Goal: Find specific page/section: Find specific page/section

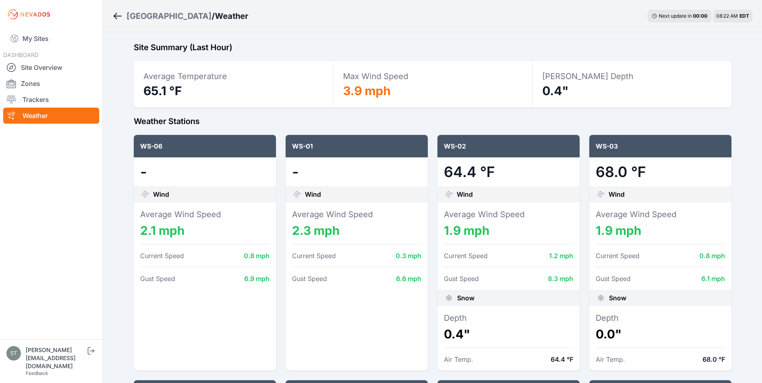
scroll to position [281, 0]
click at [40, 67] on link "Site Overview" at bounding box center [51, 67] width 96 height 16
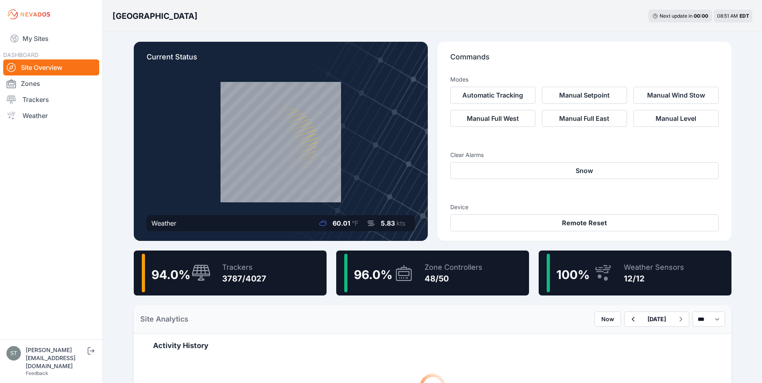
click at [395, 285] on div "96.0 %" at bounding box center [378, 273] width 69 height 39
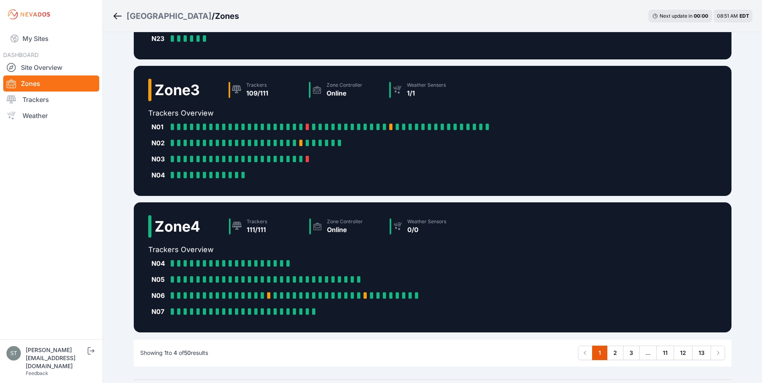
scroll to position [337, 0]
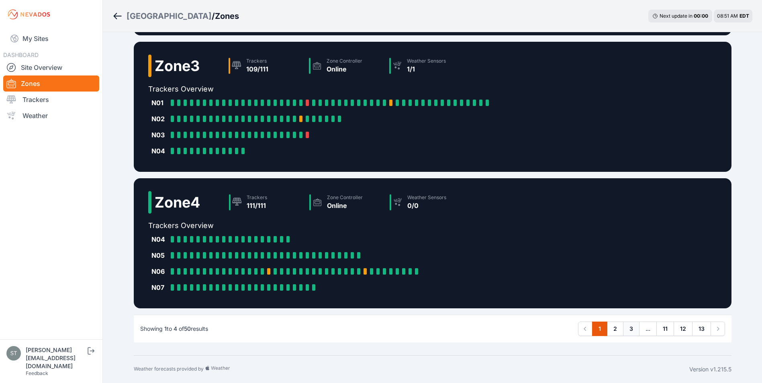
click at [632, 328] on link "3" at bounding box center [631, 329] width 16 height 14
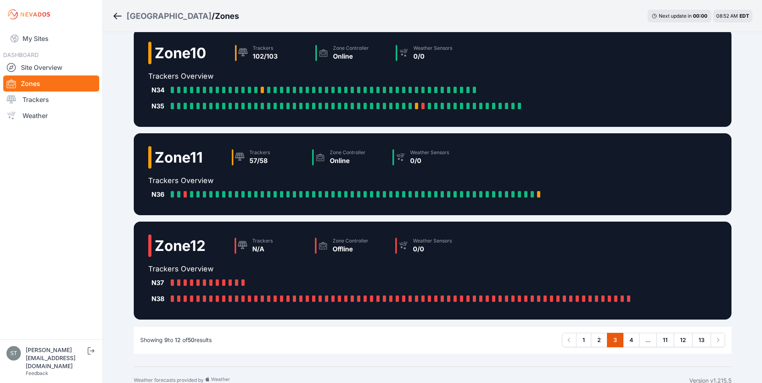
scroll to position [145, 0]
